Goal: Task Accomplishment & Management: Complete application form

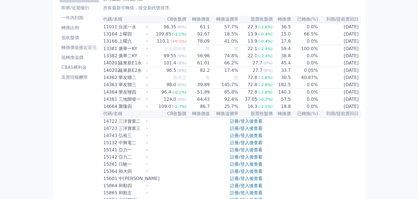
scroll to position [83, 0]
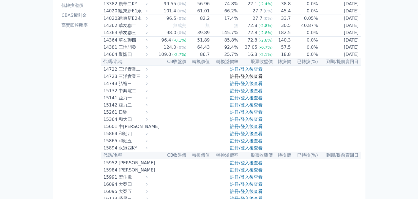
click at [238, 79] on link "註冊/登入後查看" at bounding box center [246, 76] width 32 height 5
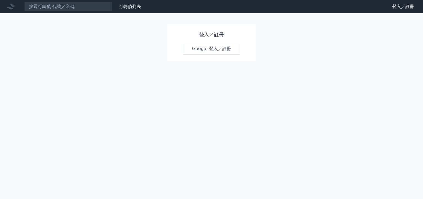
click at [213, 46] on link "Google 登入／註冊" at bounding box center [211, 49] width 57 height 12
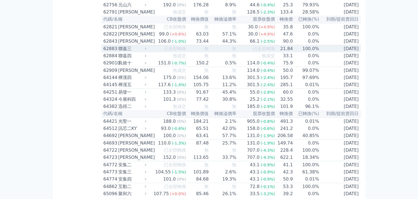
scroll to position [2366, 0]
